Goal: Task Accomplishment & Management: Use online tool/utility

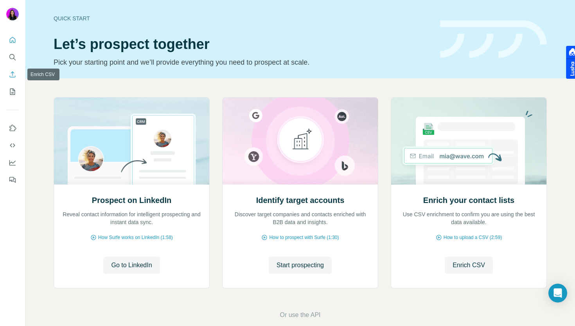
click at [14, 68] on button "Enrich CSV" at bounding box center [12, 74] width 13 height 14
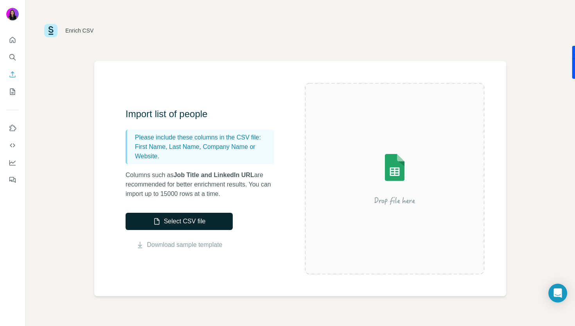
click at [184, 217] on button "Select CSV file" at bounding box center [179, 220] width 107 height 17
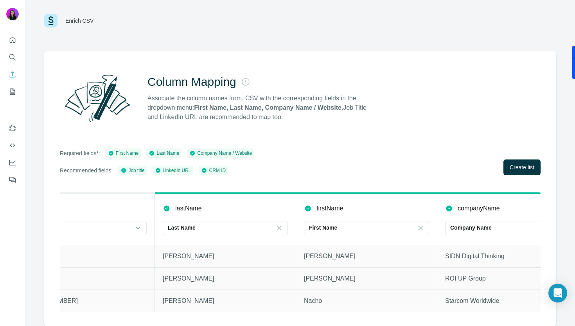
scroll to position [0, 1065]
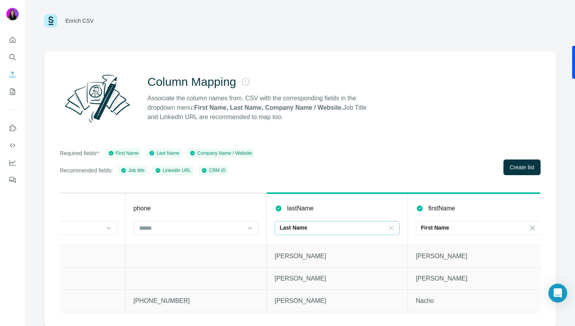
click at [390, 224] on icon at bounding box center [391, 228] width 8 height 8
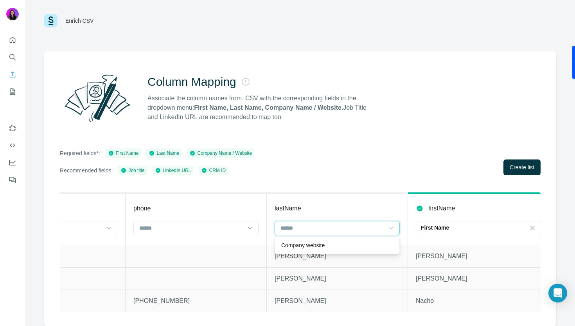
scroll to position [0, 0]
click at [531, 227] on icon at bounding box center [533, 228] width 8 height 8
click at [293, 259] on p "Toral romero" at bounding box center [337, 255] width 125 height 9
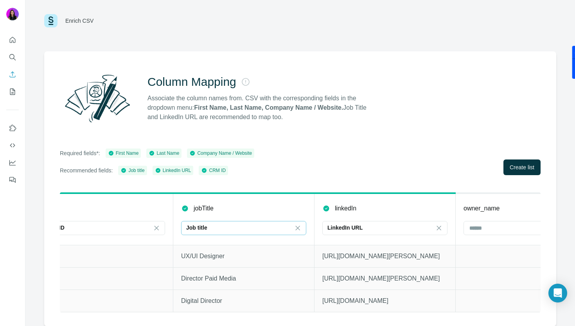
scroll to position [0, 1732]
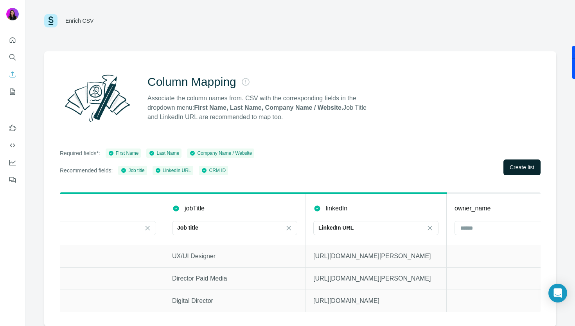
click at [515, 162] on button "Create list" at bounding box center [522, 167] width 37 height 16
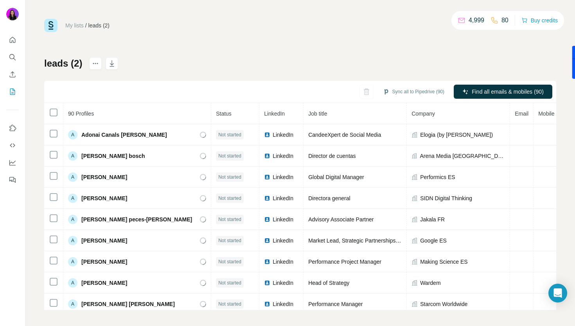
click at [78, 62] on h1 "leads (2)" at bounding box center [63, 63] width 38 height 13
click at [90, 62] on button "actions" at bounding box center [95, 63] width 13 height 13
click at [51, 65] on h1 "leads (2)" at bounding box center [63, 63] width 38 height 13
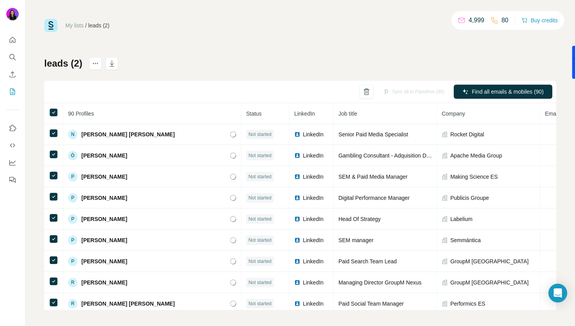
scroll to position [1716, 0]
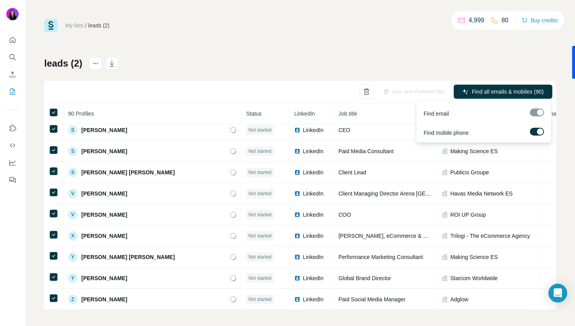
click at [533, 131] on label at bounding box center [537, 132] width 14 height 8
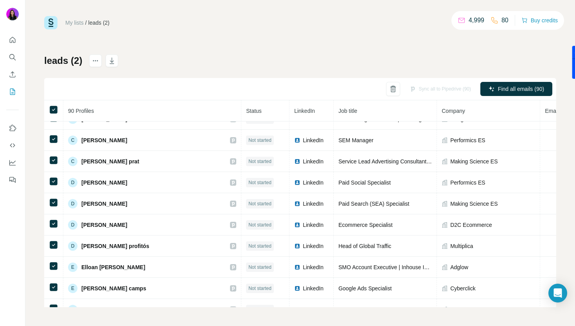
scroll to position [0, 0]
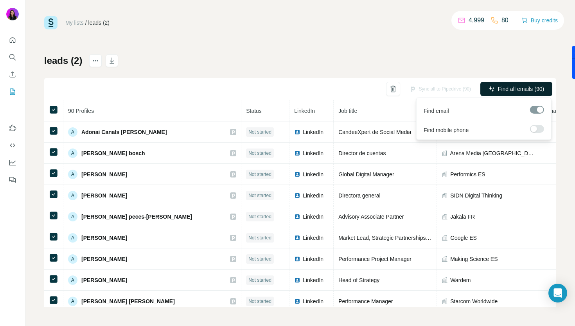
click at [498, 92] on span "Find all emails (90)" at bounding box center [521, 89] width 46 height 8
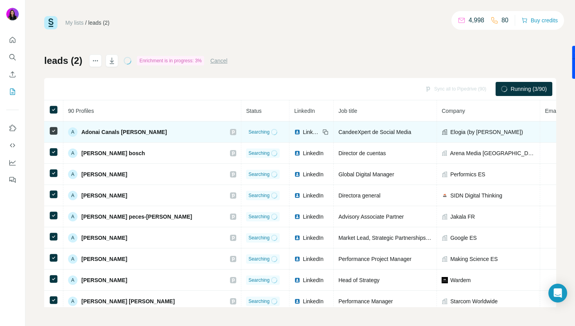
click at [303, 131] on span "LinkedIn" at bounding box center [311, 132] width 17 height 8
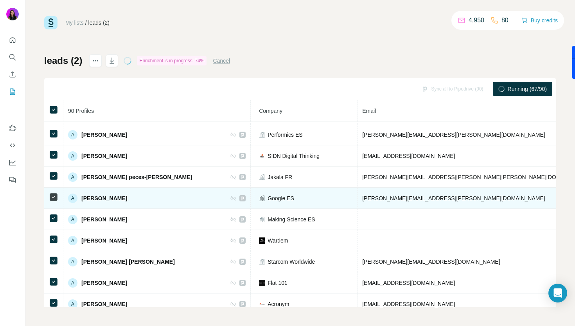
scroll to position [40, 0]
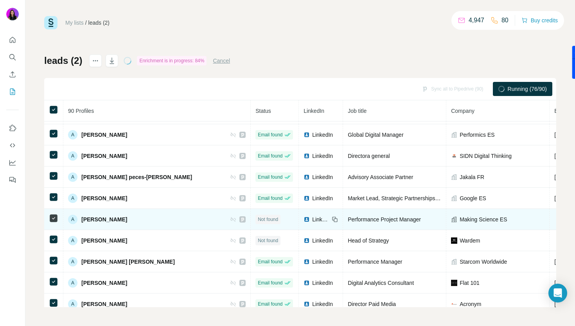
click at [312, 216] on span "LinkedIn" at bounding box center [320, 219] width 17 height 8
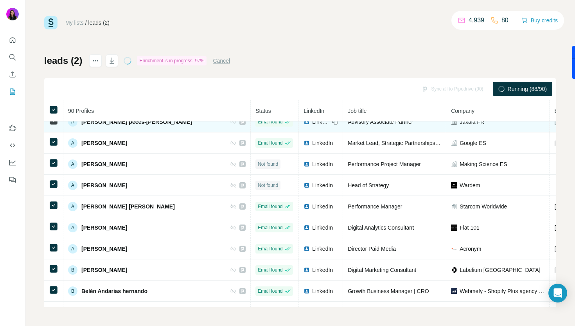
scroll to position [0, 0]
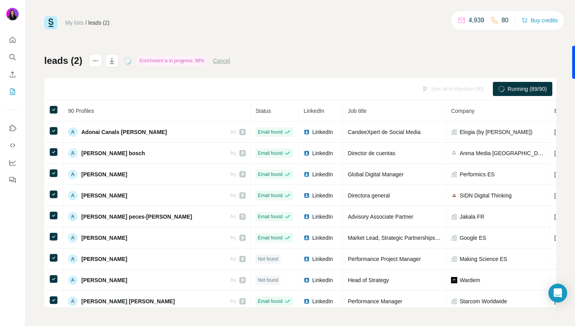
click at [279, 87] on div "Sync all to Pipedrive (90) Running (89/90)" at bounding box center [300, 89] width 512 height 22
click at [49, 110] on icon at bounding box center [53, 109] width 9 height 9
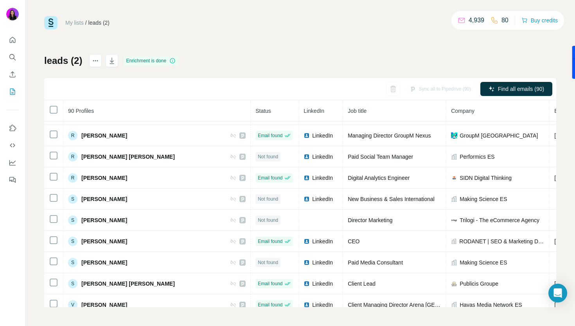
scroll to position [1716, 0]
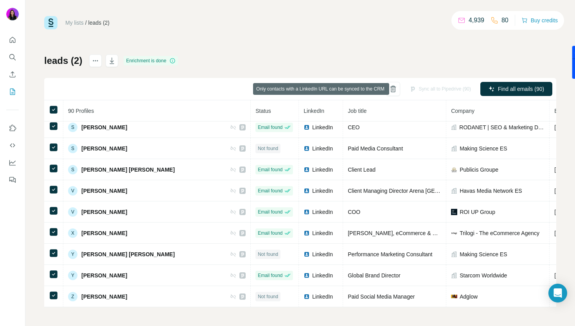
click at [425, 90] on div "Sync all to Pipedrive (90)" at bounding box center [440, 89] width 72 height 14
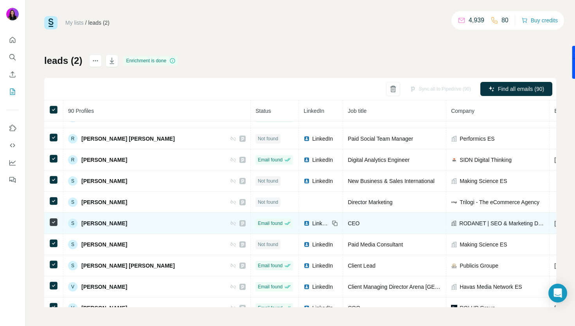
scroll to position [1615, 0]
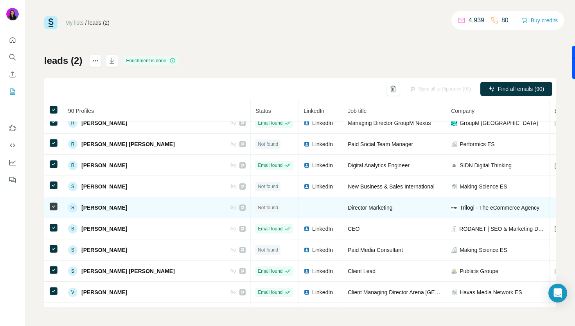
click at [113, 211] on span "Santiago Saiz" at bounding box center [104, 207] width 46 height 8
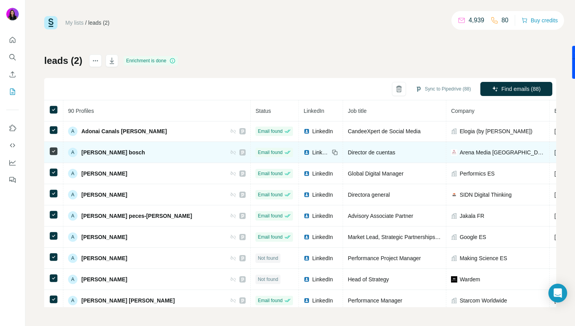
scroll to position [0, 0]
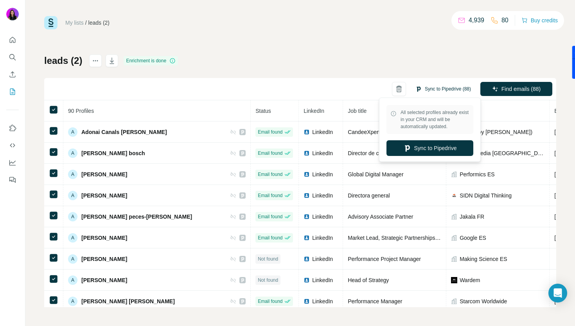
click at [445, 83] on button "Sync to Pipedrive (88)" at bounding box center [443, 89] width 67 height 12
click at [434, 149] on button "Sync to Pipedrive" at bounding box center [430, 148] width 87 height 16
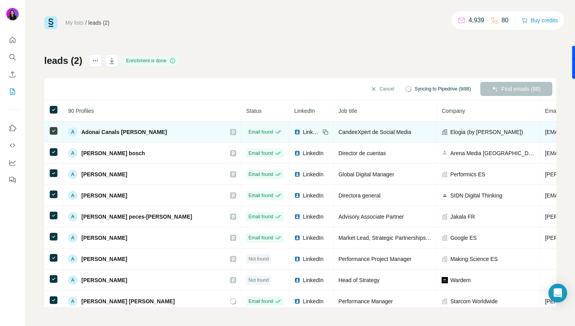
click at [181, 127] on div "A Adonai Canals barbero" at bounding box center [152, 131] width 168 height 9
click at [231, 129] on icon at bounding box center [233, 132] width 5 height 6
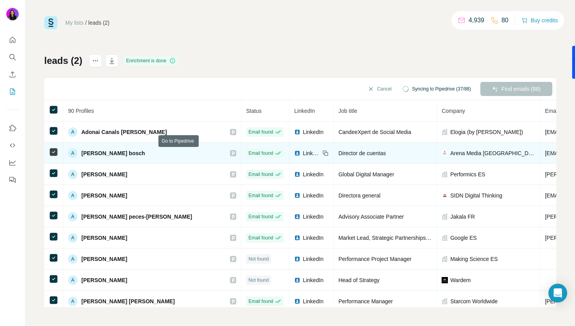
click at [230, 154] on div at bounding box center [233, 153] width 6 height 6
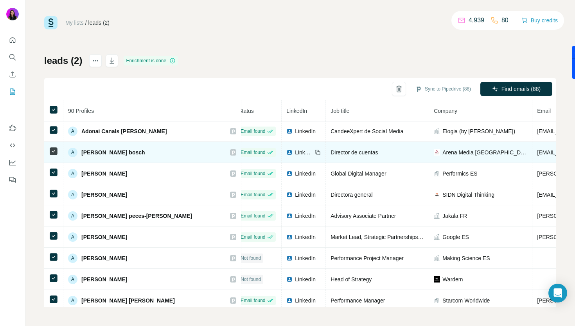
scroll to position [1, 0]
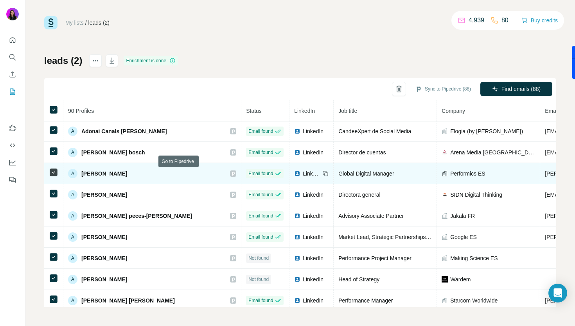
click at [231, 176] on icon at bounding box center [233, 173] width 5 height 6
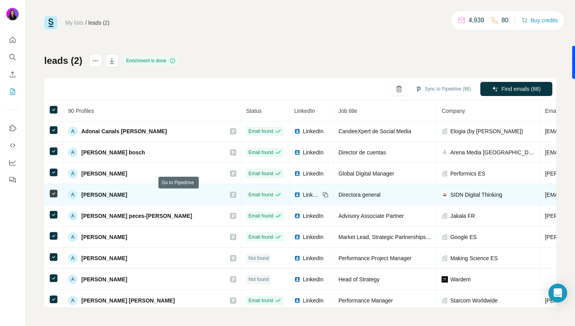
click at [232, 194] on icon at bounding box center [233, 195] width 3 height 4
click at [294, 194] on img at bounding box center [297, 194] width 6 height 6
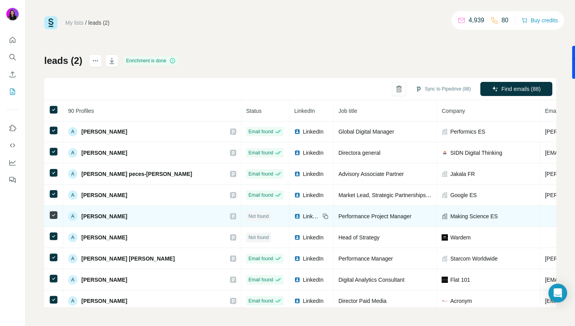
scroll to position [45, 0]
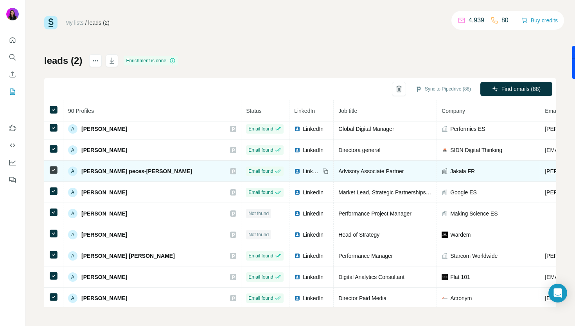
click at [231, 169] on icon at bounding box center [233, 171] width 5 height 6
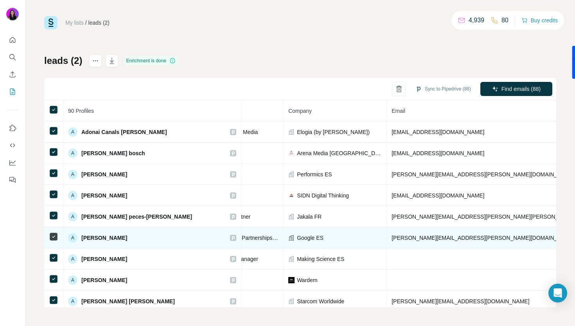
scroll to position [0, 0]
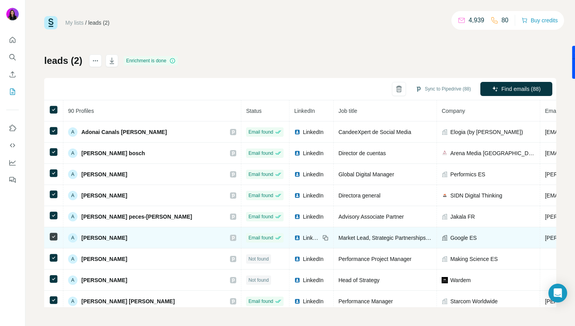
click at [182, 241] on div "A Alejandro Salinas" at bounding box center [152, 237] width 168 height 9
click at [231, 238] on icon at bounding box center [233, 237] width 5 height 6
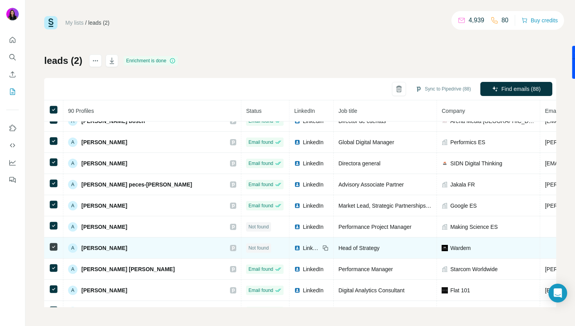
scroll to position [72, 0]
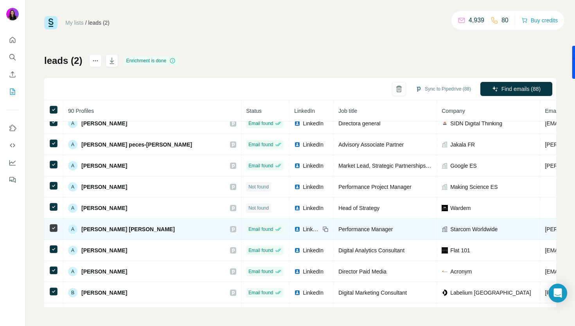
click at [231, 229] on icon at bounding box center [233, 229] width 5 height 6
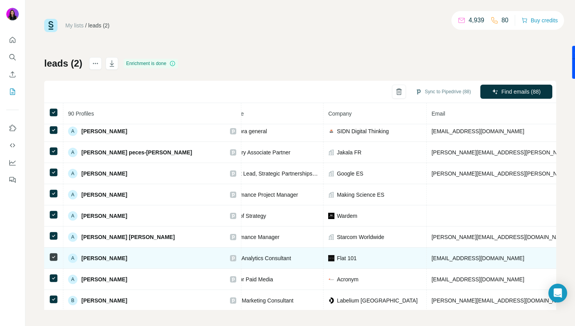
scroll to position [68, 113]
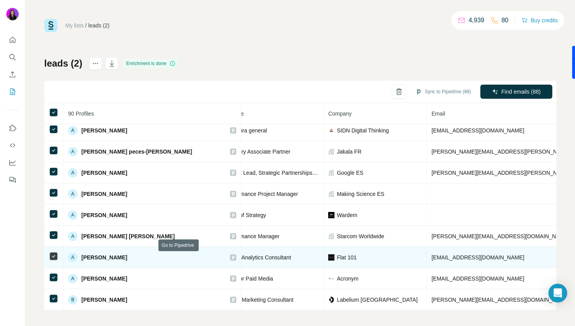
click at [232, 257] on icon at bounding box center [233, 257] width 3 height 4
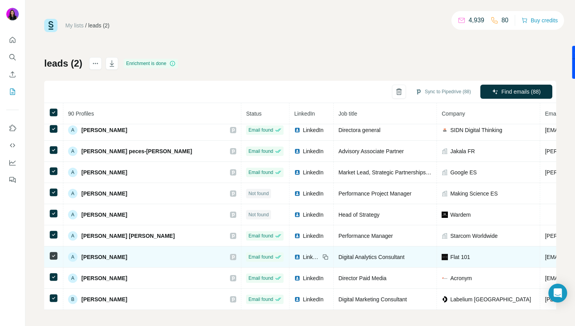
scroll to position [99, 0]
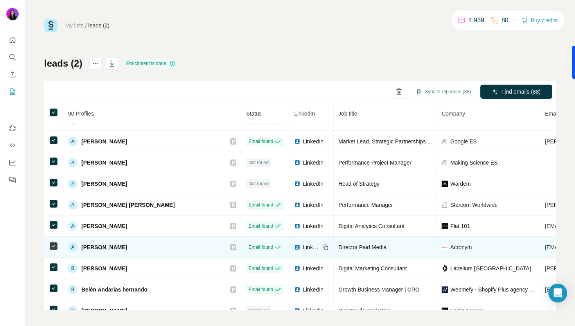
click at [231, 247] on icon at bounding box center [233, 247] width 5 height 6
click at [294, 248] on img at bounding box center [297, 247] width 6 height 6
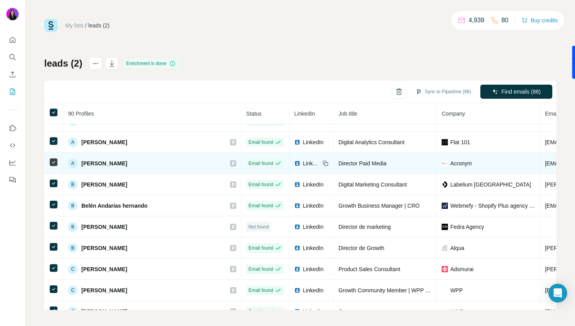
scroll to position [149, 0]
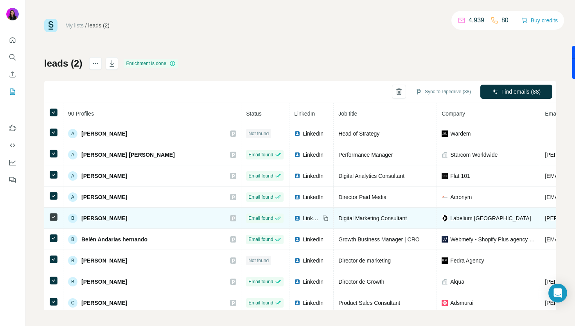
click at [232, 218] on icon at bounding box center [233, 218] width 3 height 4
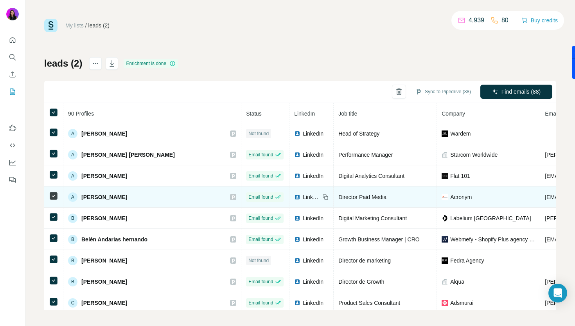
click at [294, 196] on img at bounding box center [297, 197] width 6 height 6
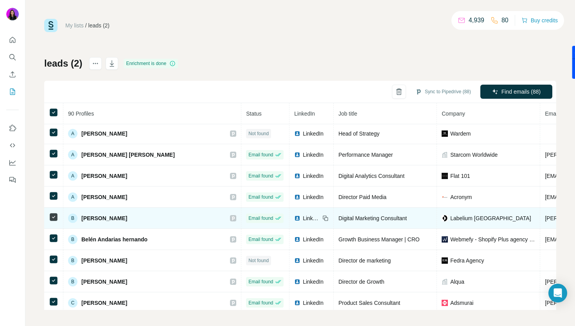
click at [303, 218] on span "LinkedIn" at bounding box center [311, 218] width 17 height 8
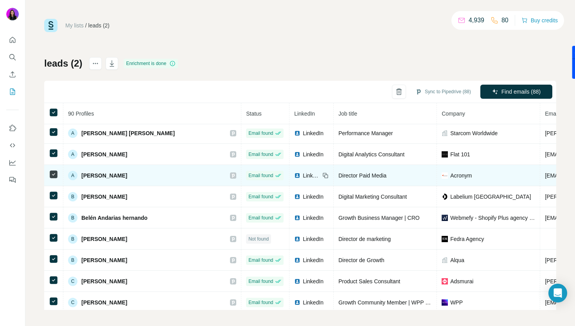
scroll to position [175, 0]
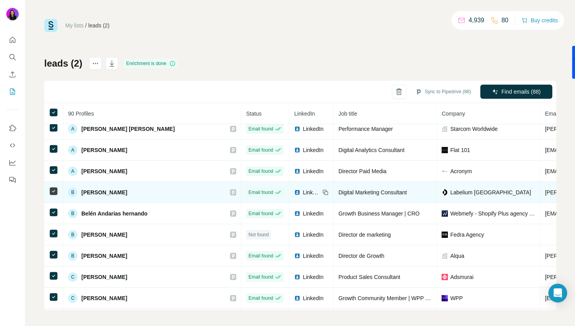
click at [303, 192] on span "LinkedIn" at bounding box center [311, 192] width 17 height 8
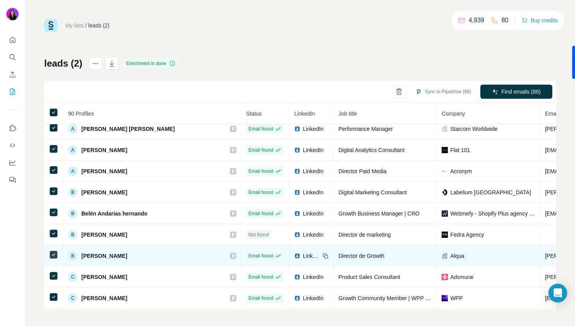
scroll to position [214, 0]
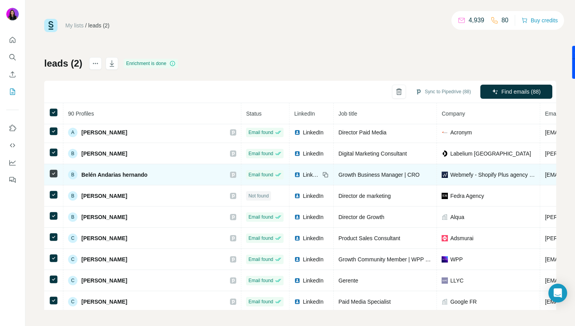
click at [184, 176] on td "B Belén Andarias hernando" at bounding box center [152, 174] width 178 height 21
click at [231, 175] on icon at bounding box center [233, 174] width 5 height 6
click at [294, 177] on div "LinkedIn" at bounding box center [307, 175] width 26 height 8
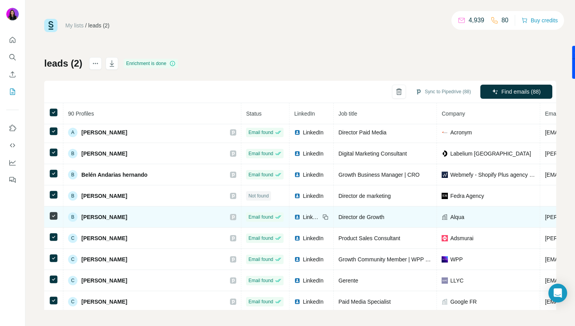
scroll to position [229, 0]
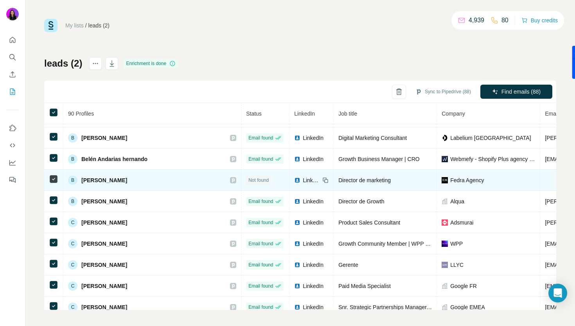
click at [231, 180] on icon at bounding box center [233, 180] width 5 height 6
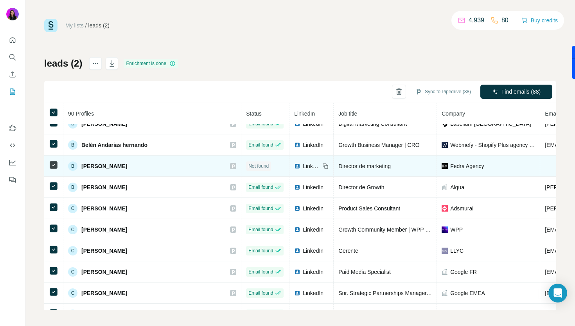
scroll to position [239, 0]
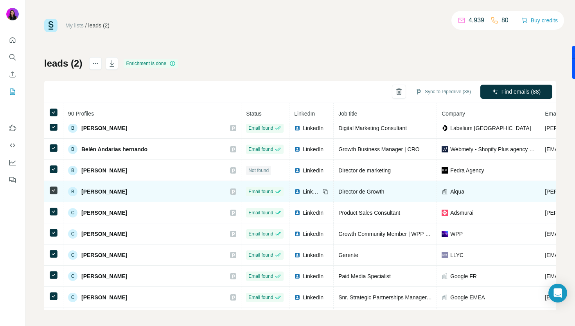
click at [230, 191] on div at bounding box center [233, 191] width 6 height 6
click at [303, 191] on span "LinkedIn" at bounding box center [311, 191] width 17 height 8
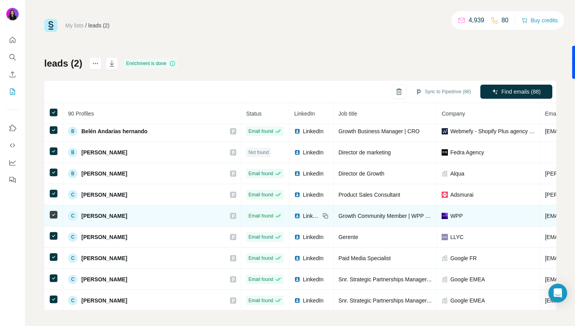
scroll to position [259, 0]
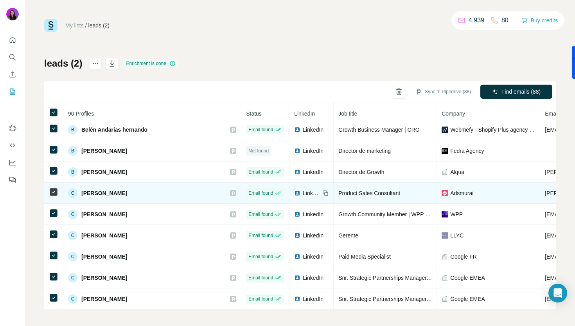
click at [181, 196] on div "C Carles Tisaire ventura" at bounding box center [152, 192] width 168 height 9
click at [232, 191] on icon at bounding box center [233, 193] width 3 height 4
click at [303, 191] on span "LinkedIn" at bounding box center [311, 193] width 17 height 8
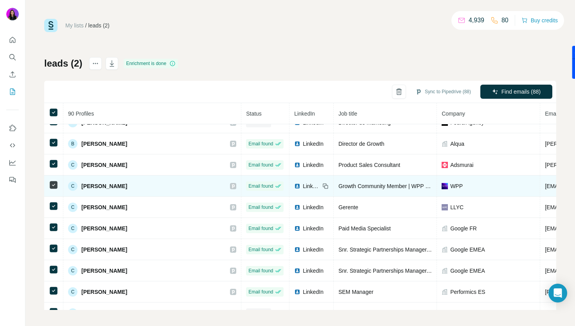
click at [232, 185] on icon at bounding box center [233, 186] width 3 height 4
click at [303, 188] on span "LinkedIn" at bounding box center [311, 186] width 17 height 8
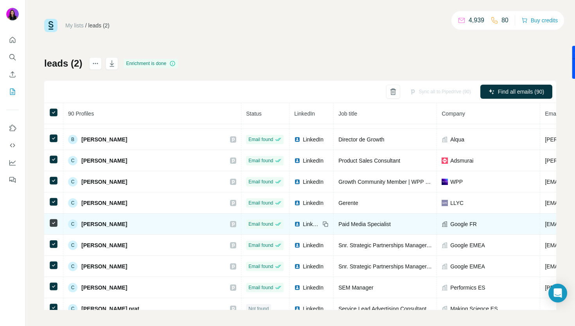
scroll to position [290, 0]
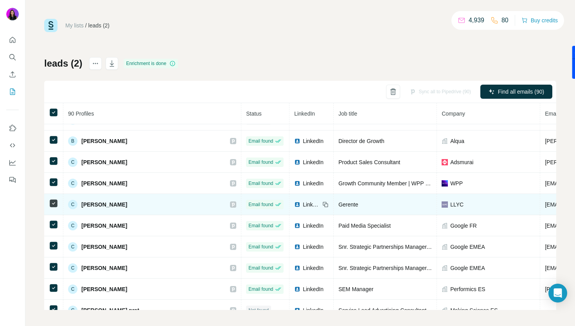
click at [231, 204] on icon at bounding box center [233, 204] width 5 height 6
click at [303, 207] on span "LinkedIn" at bounding box center [311, 204] width 17 height 8
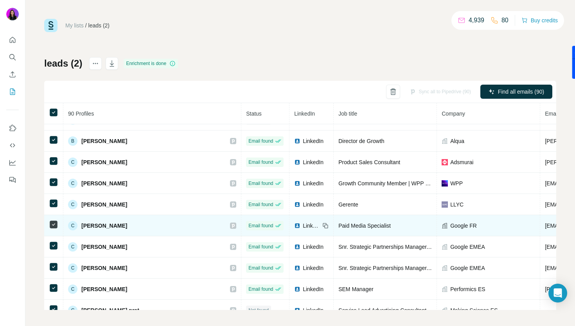
click at [232, 227] on icon at bounding box center [233, 225] width 3 height 4
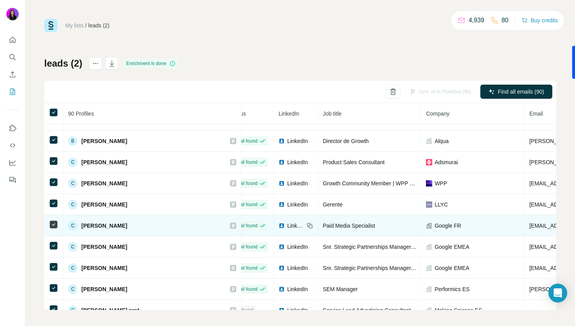
scroll to position [290, 19]
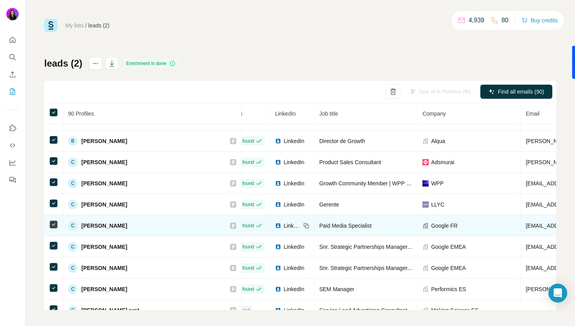
click at [275, 224] on div "LinkedIn" at bounding box center [288, 225] width 26 height 8
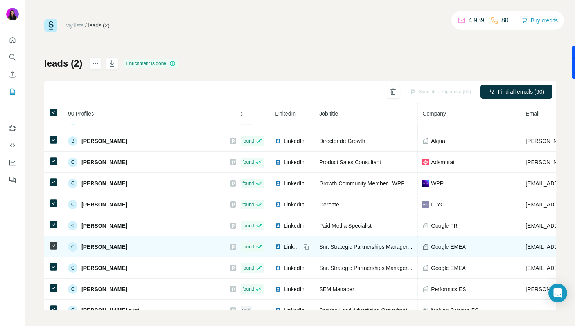
click at [232, 247] on icon at bounding box center [233, 247] width 3 height 4
click at [284, 248] on span "LinkedIn" at bounding box center [292, 247] width 17 height 8
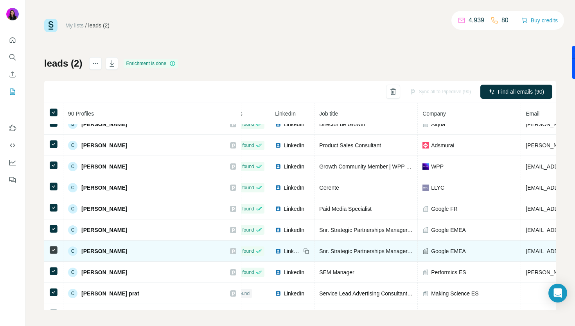
scroll to position [308, 19]
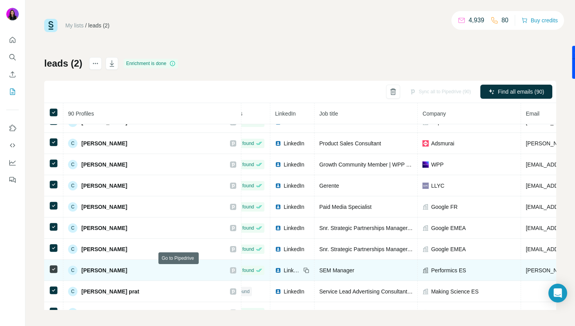
click at [232, 268] on icon at bounding box center [233, 270] width 3 height 4
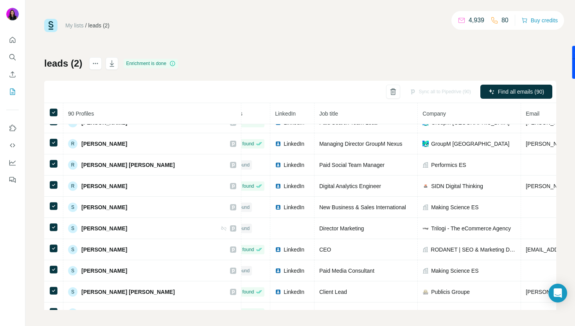
scroll to position [1716, 19]
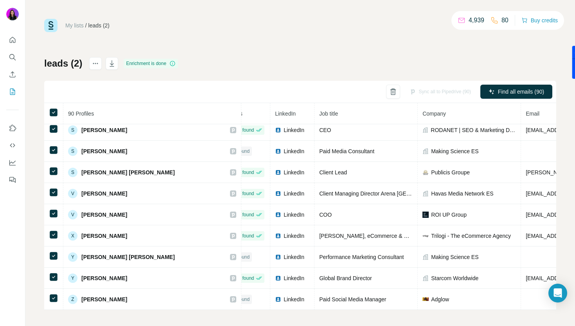
click at [359, 319] on div "My lists / leads (2) 4,939 80 Buy credits leads (2) Enrichment is done Sync all…" at bounding box center [300, 163] width 550 height 326
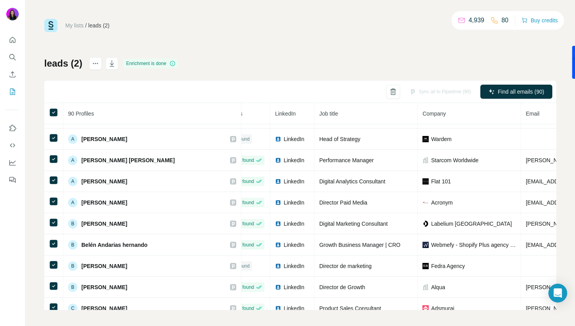
scroll to position [0, 19]
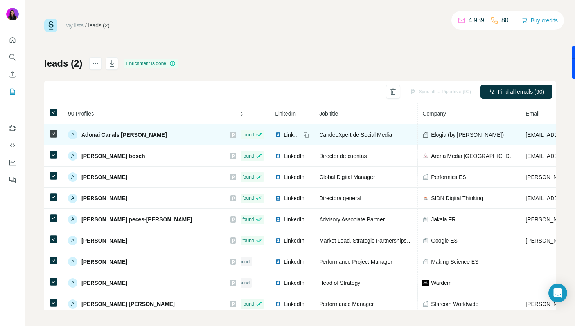
click at [526, 135] on span "adonai@elogia.net" at bounding box center [572, 134] width 93 height 6
copy span "adonai@elogia.net"
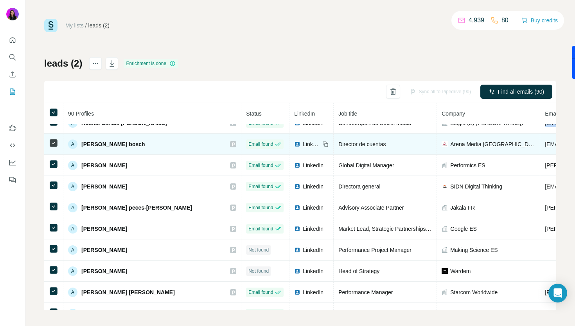
scroll to position [0, 0]
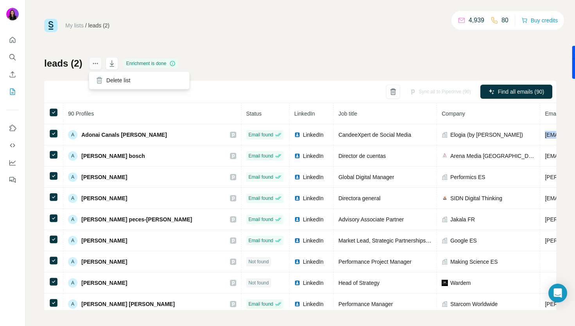
click at [94, 66] on icon "actions" at bounding box center [96, 63] width 8 height 8
click at [10, 57] on icon "Search" at bounding box center [13, 57] width 8 height 8
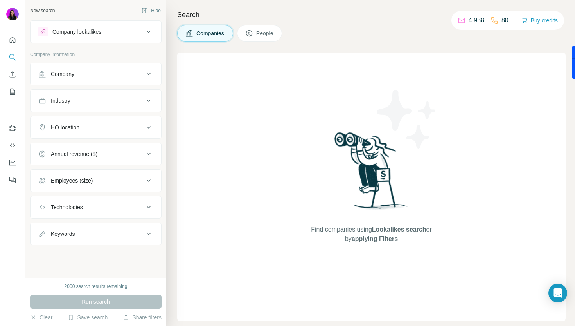
click at [248, 41] on button "People" at bounding box center [259, 33] width 45 height 16
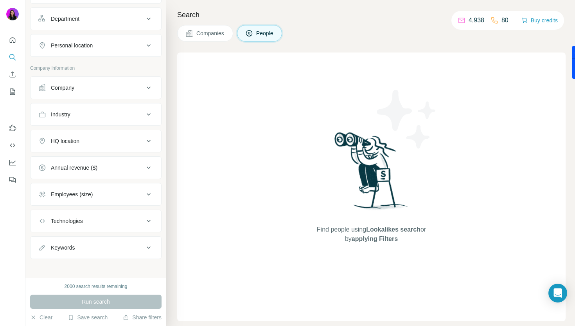
scroll to position [112, 0]
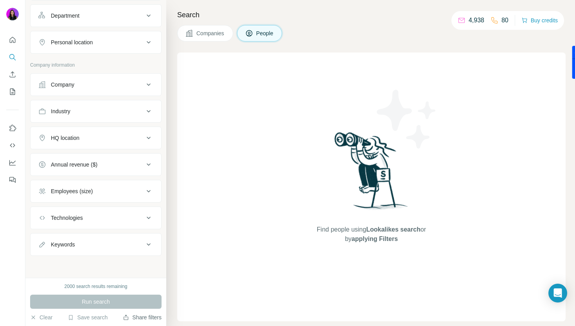
click at [133, 319] on button "Share filters" at bounding box center [142, 317] width 39 height 8
click at [10, 91] on icon "My lists" at bounding box center [13, 92] width 8 height 8
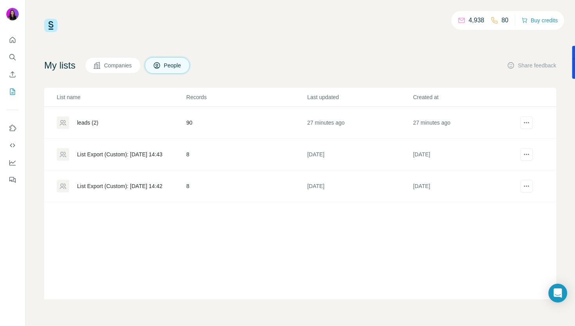
click at [94, 124] on div "leads (2)" at bounding box center [87, 123] width 21 height 8
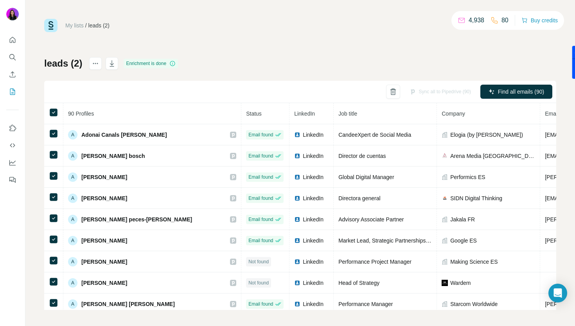
click at [457, 91] on div "Sync all to Pipedrive (90)" at bounding box center [440, 92] width 72 height 14
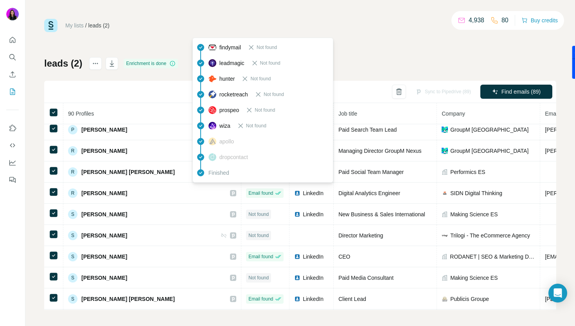
scroll to position [1590, 0]
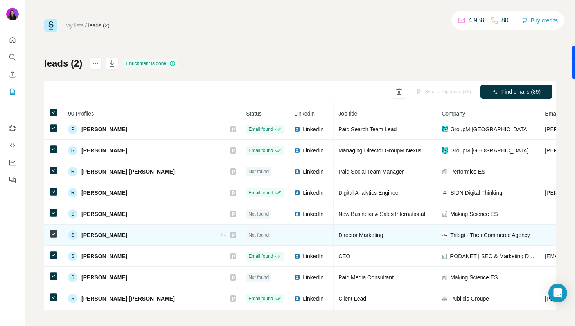
click at [47, 236] on td at bounding box center [53, 234] width 19 height 21
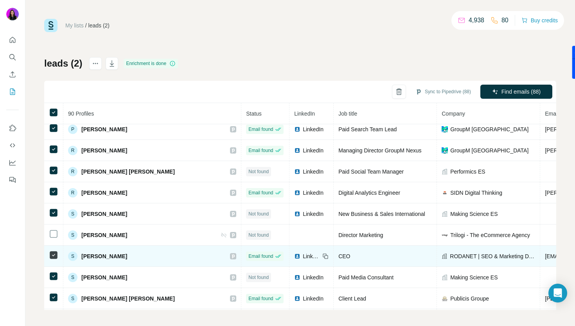
click at [231, 256] on icon at bounding box center [233, 256] width 5 height 6
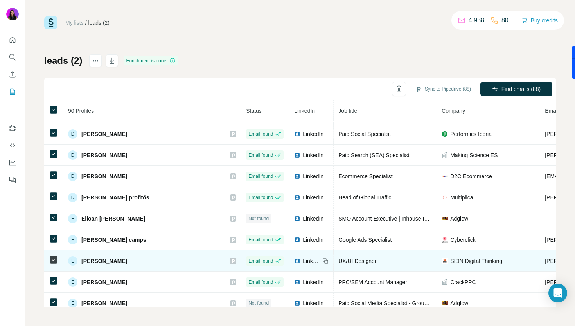
scroll to position [477, 0]
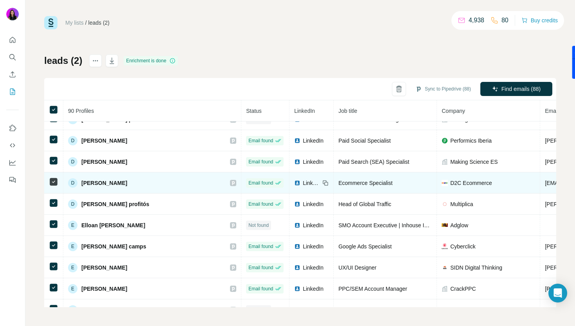
click at [232, 183] on icon at bounding box center [233, 183] width 3 height 4
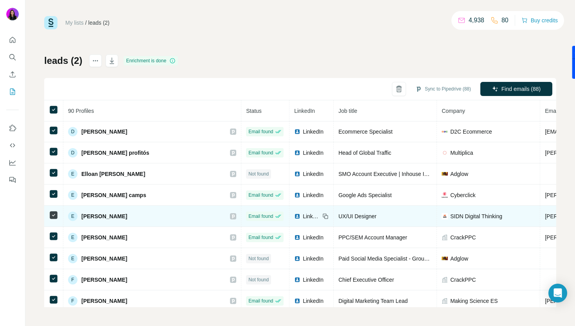
scroll to position [527, 0]
